Goal: Task Accomplishment & Management: Manage account settings

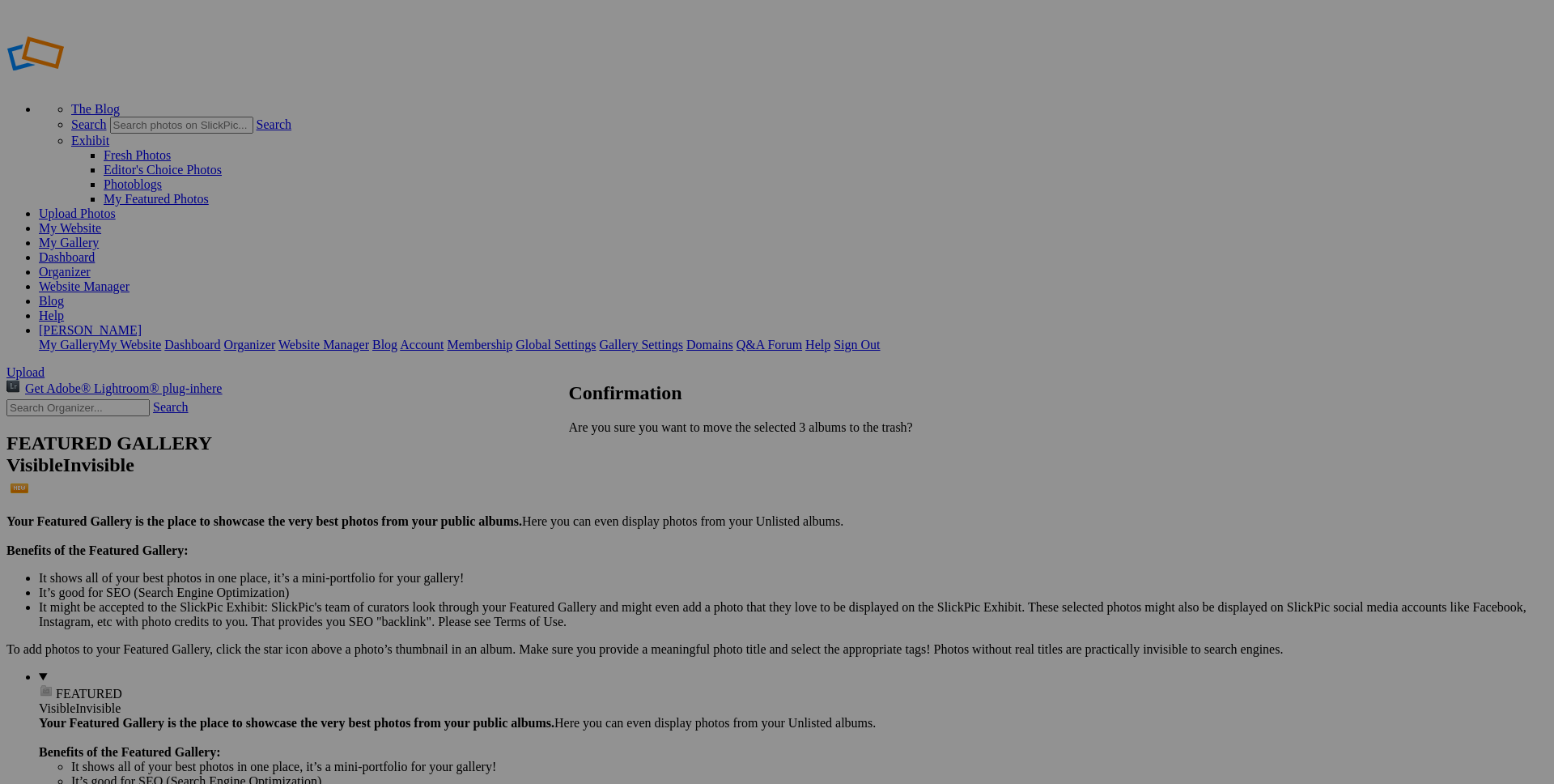
click at [624, 451] on link "Yes" at bounding box center [614, 454] width 18 height 14
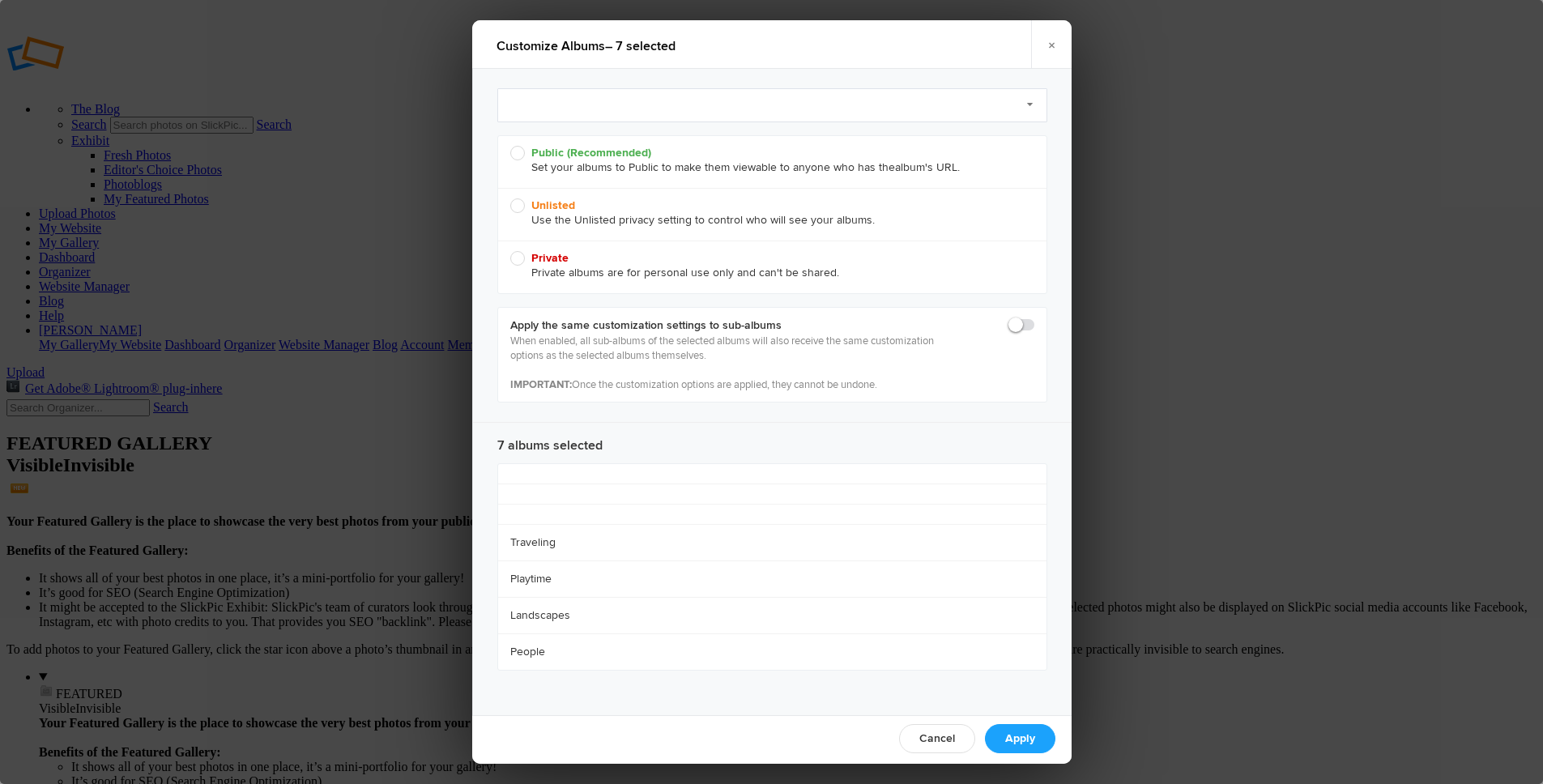
radio input "true"
click at [570, 96] on link "Select Preset to Apply (optional)" at bounding box center [772, 105] width 550 height 34
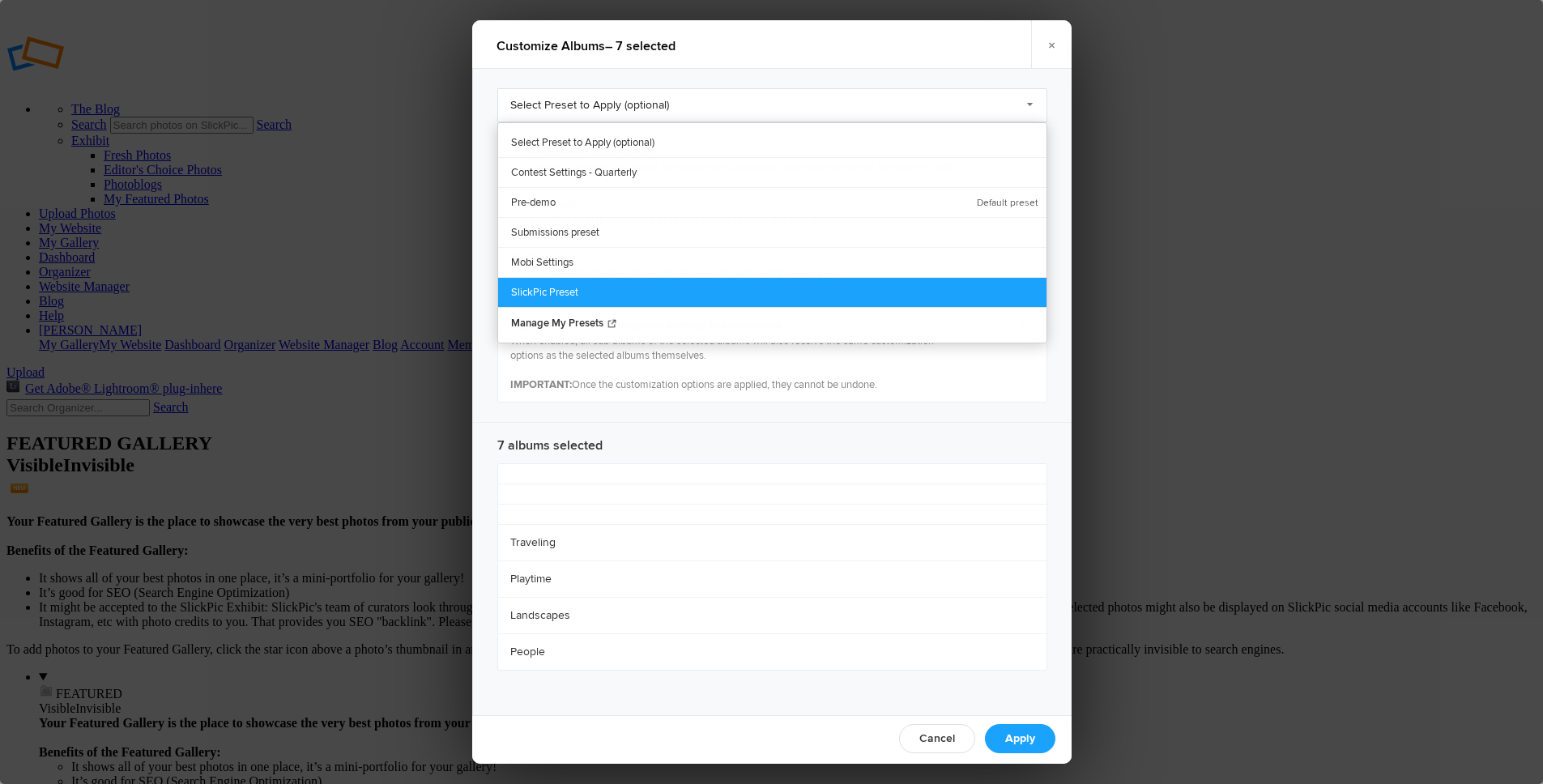
click at [576, 294] on link "SlickPic Preset" at bounding box center [772, 292] width 548 height 30
radio input "true"
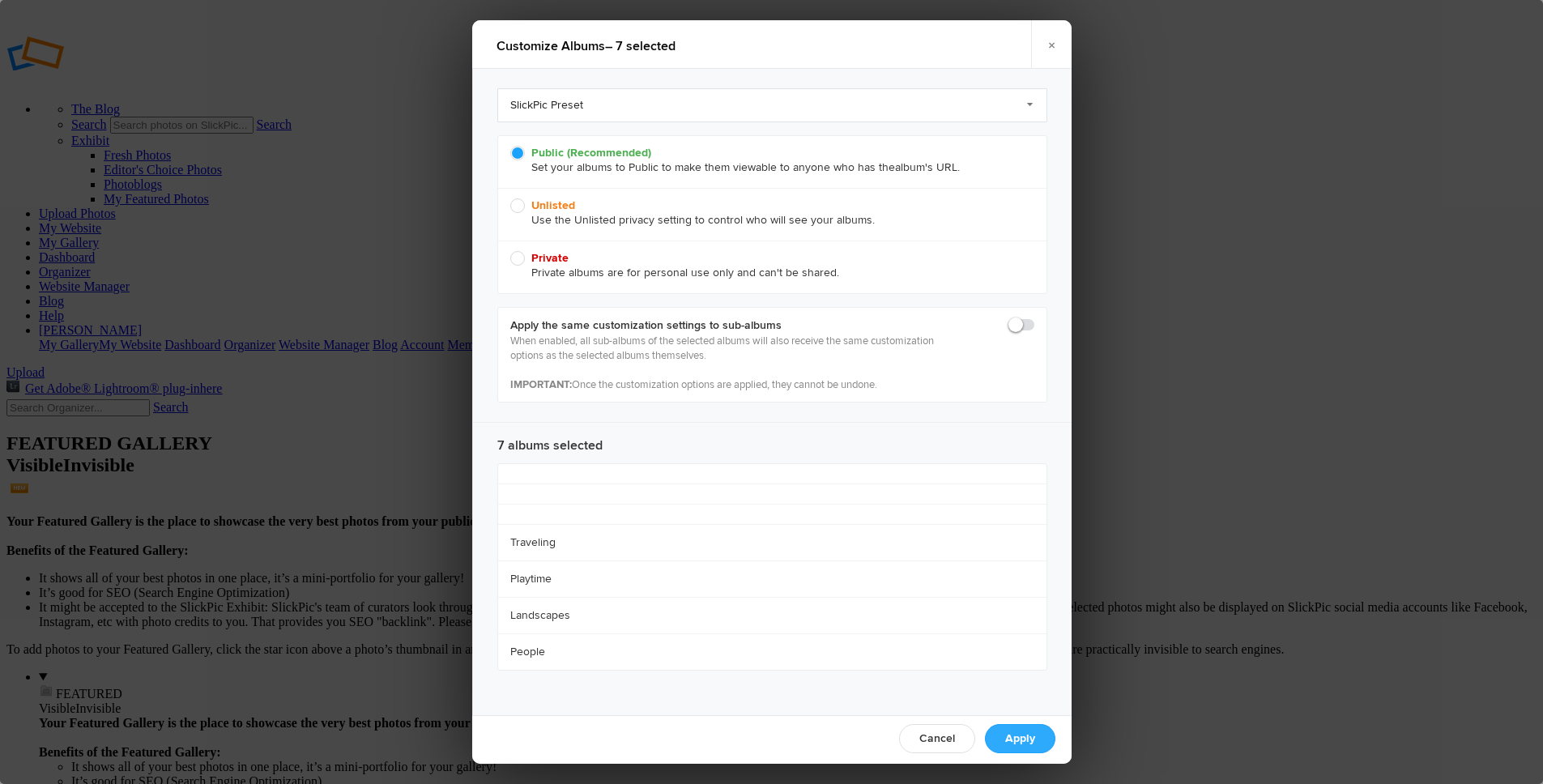
click at [1024, 737] on link "Apply" at bounding box center [1020, 737] width 71 height 29
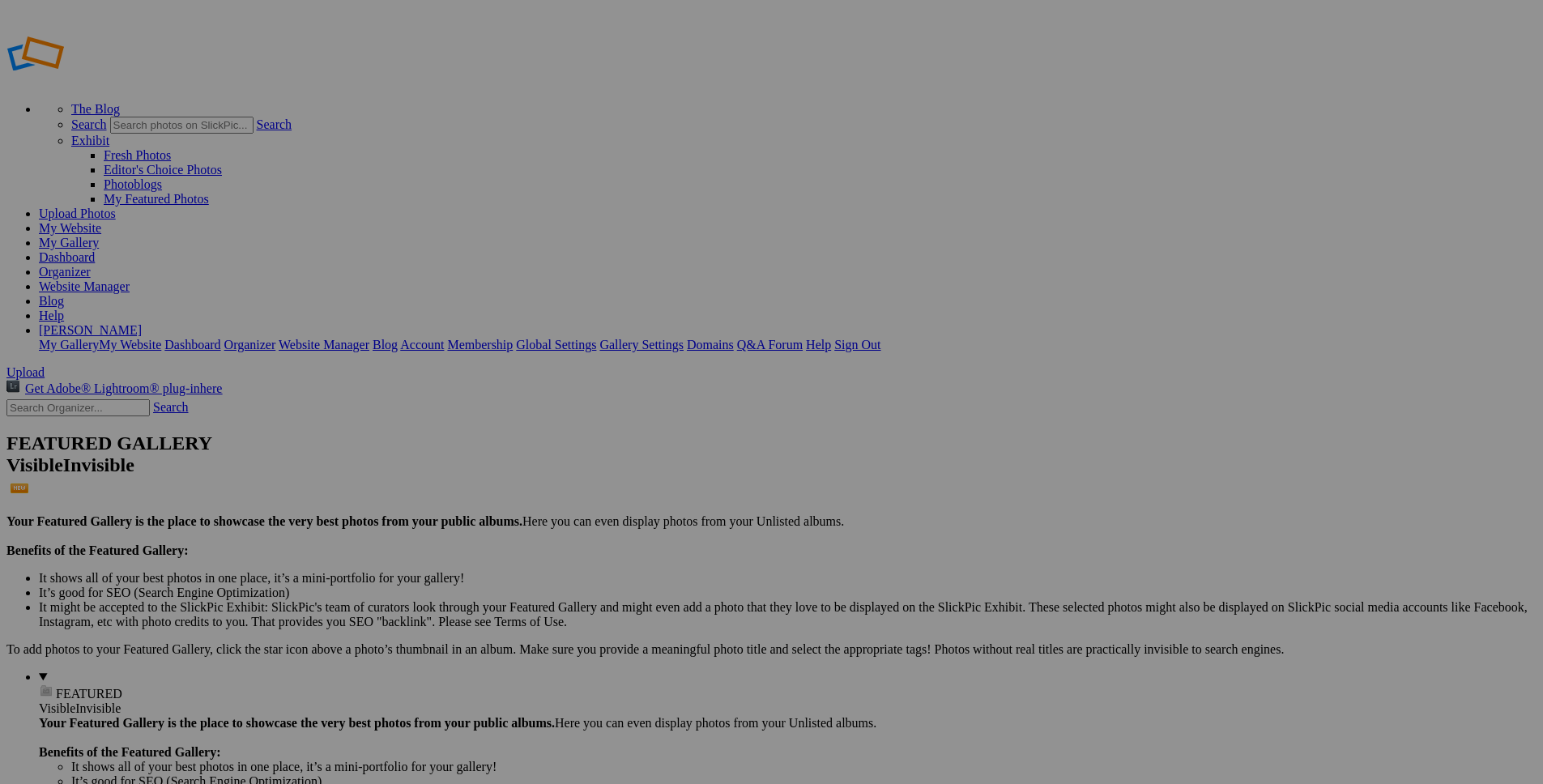
click at [101, 221] on link "My Website" at bounding box center [70, 228] width 62 height 14
click at [130, 279] on link "Website Manager" at bounding box center [84, 286] width 91 height 14
